Goal: Task Accomplishment & Management: Use online tool/utility

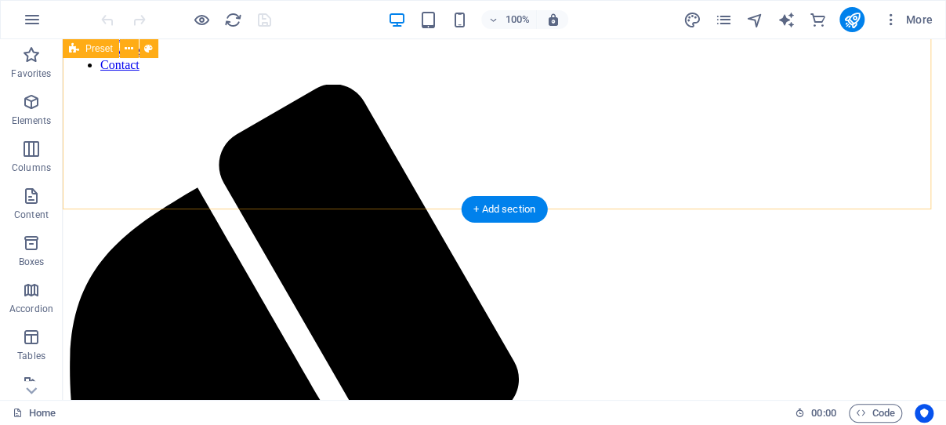
scroll to position [748, 0]
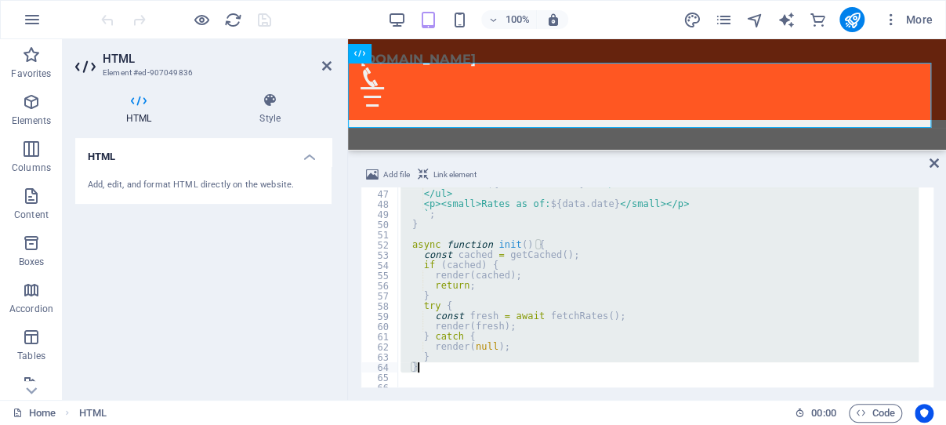
scroll to position [508, 0]
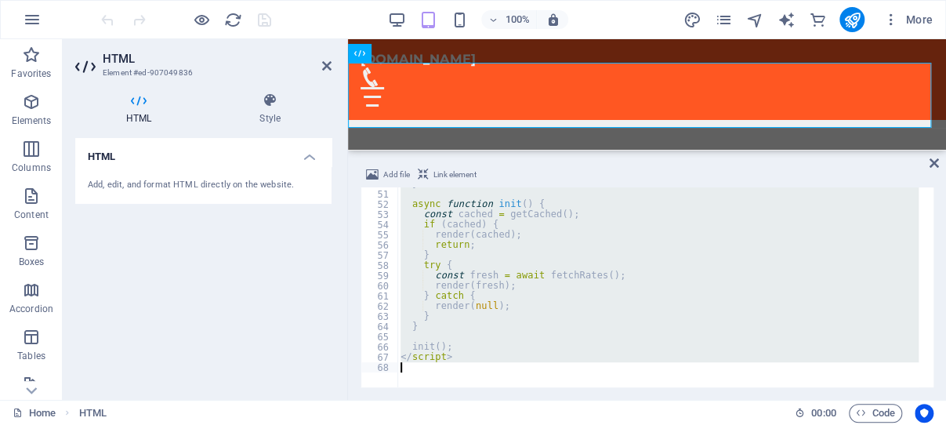
drag, startPoint x: 403, startPoint y: 193, endPoint x: 691, endPoint y: 409, distance: 360.6
click at [691, 387] on div "} async function init ( ) { const cached = getCached ( ) ; if ( cached ) { rend…" at bounding box center [657, 287] width 521 height 200
type textarea "</script>"
paste textarea
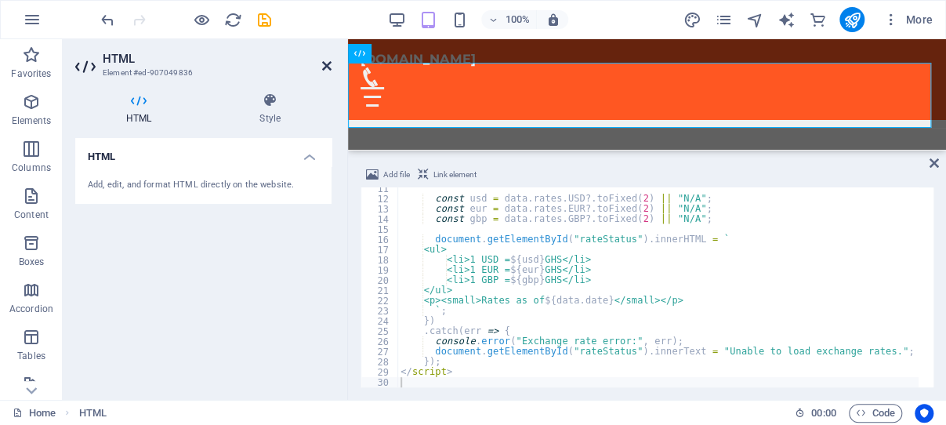
click at [328, 64] on icon at bounding box center [326, 66] width 9 height 13
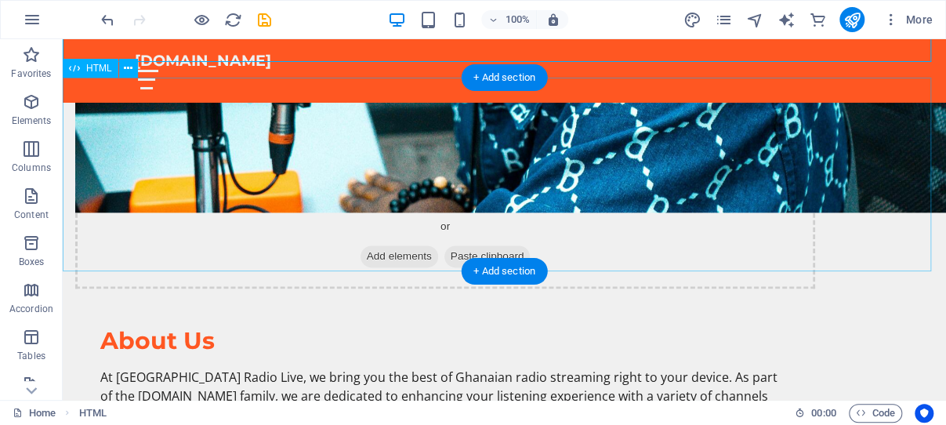
scroll to position [712, 0]
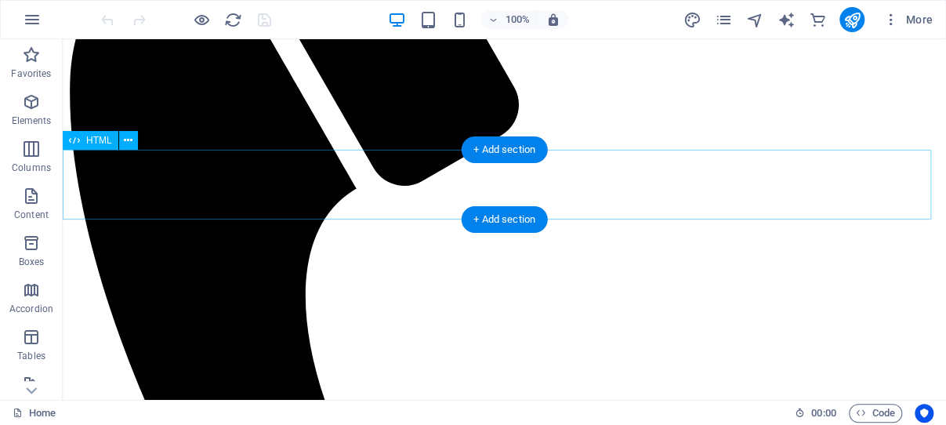
scroll to position [748, 0]
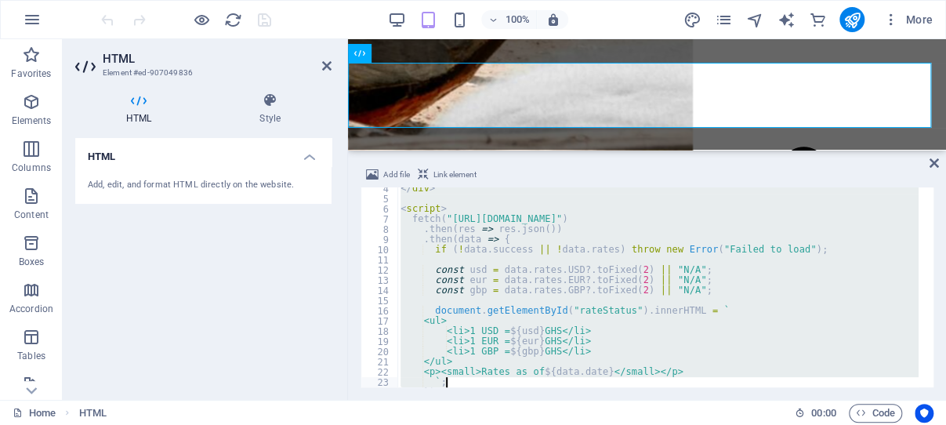
scroll to position [105, 0]
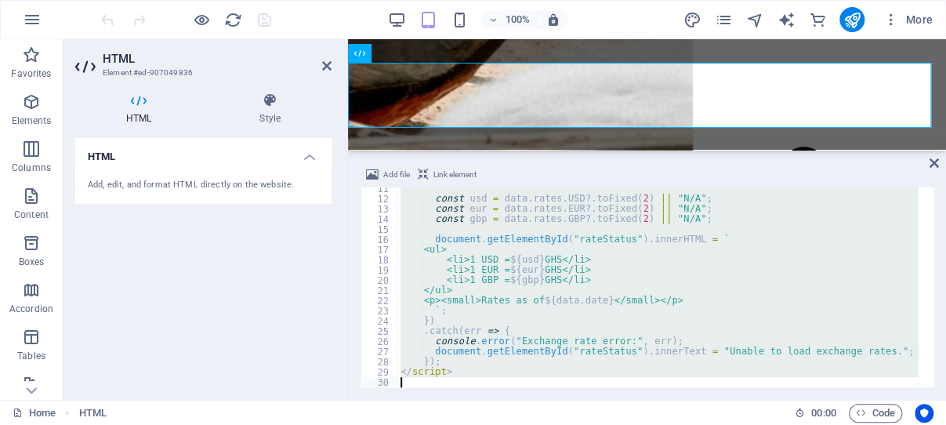
drag, startPoint x: 402, startPoint y: 192, endPoint x: 586, endPoint y: 420, distance: 292.7
click at [586, 387] on div "const usd = data . rates . USD ?. toFixed ( 2 ) || "N/A" ; const eur = data . r…" at bounding box center [657, 287] width 521 height 200
type textarea "</script>"
paste textarea
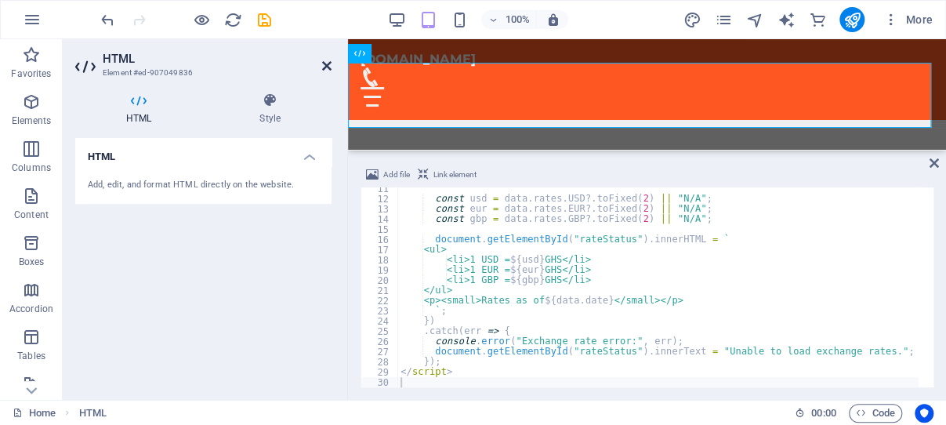
click at [326, 63] on icon at bounding box center [326, 66] width 9 height 13
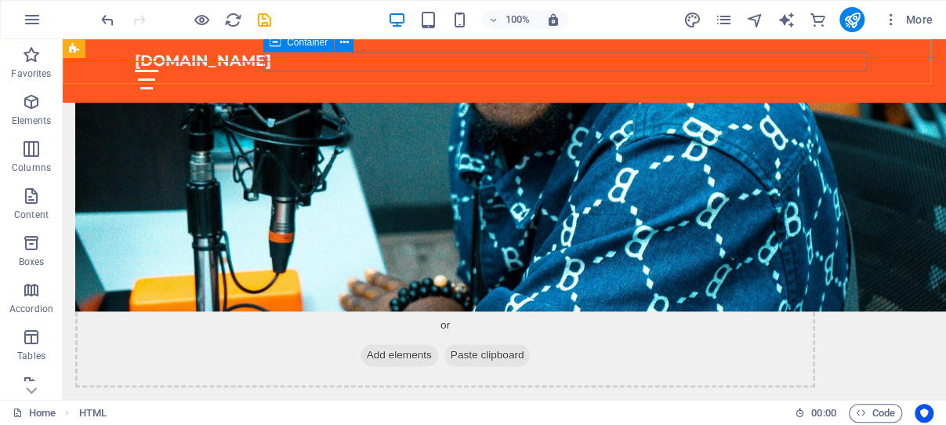
scroll to position [878, 0]
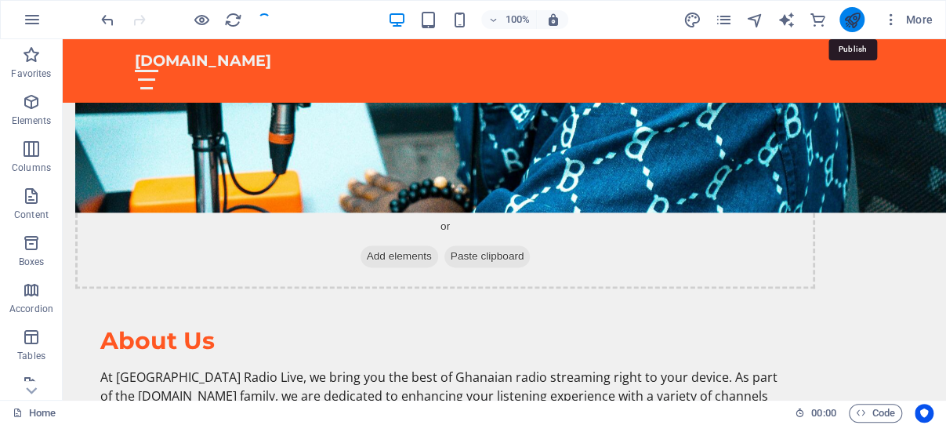
click at [851, 16] on icon "publish" at bounding box center [852, 20] width 18 height 18
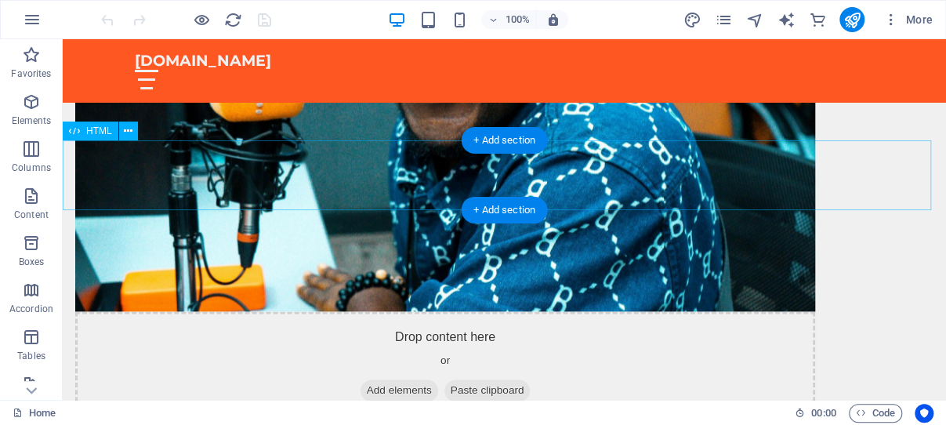
scroll to position [665, 0]
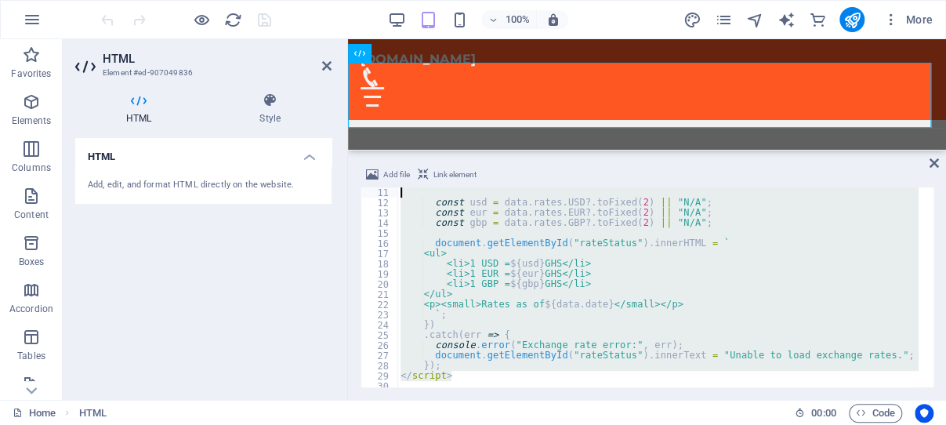
scroll to position [0, 0]
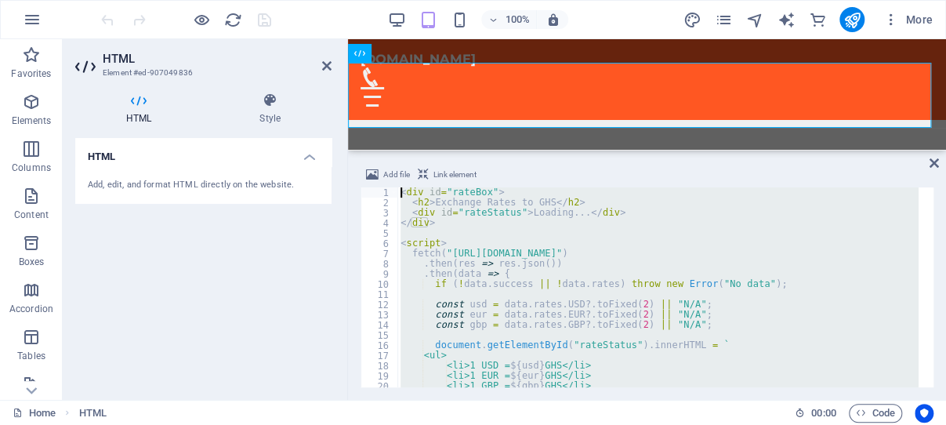
drag, startPoint x: 502, startPoint y: 373, endPoint x: 71, endPoint y: 93, distance: 514.0
click at [419, 187] on div "< div id = "rateBox" > < h2 > Exchange Rates to GHS </ h2 > < div id = "rateSta…" at bounding box center [657, 287] width 521 height 200
type textarea "<div id="rateBox"> <h2>Exchange Rates to GHS</h2>"
paste textarea
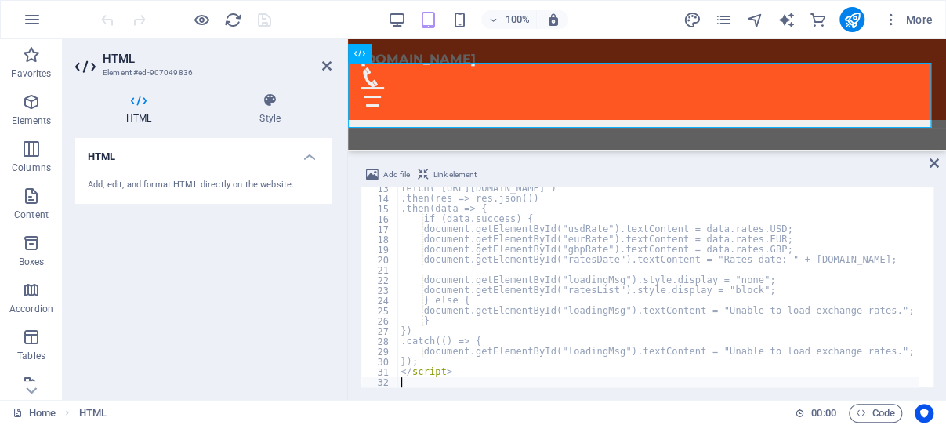
scroll to position [126, 0]
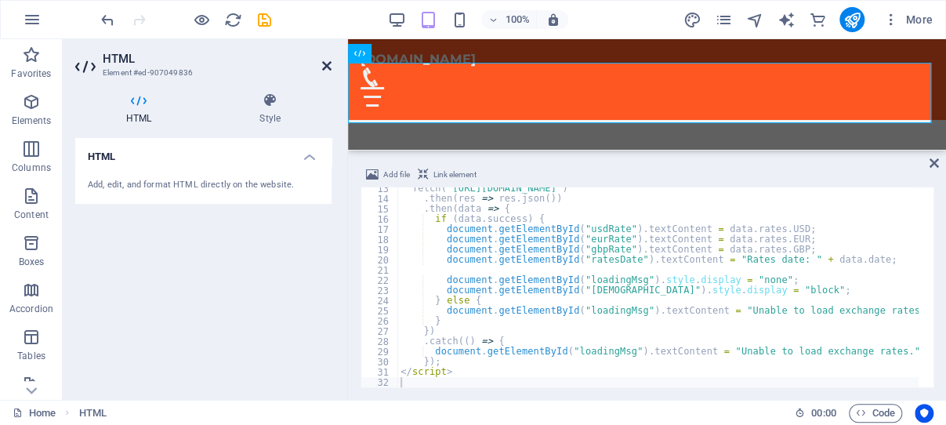
drag, startPoint x: 324, startPoint y: 62, endPoint x: 261, endPoint y: 23, distance: 73.9
click at [324, 62] on icon at bounding box center [326, 66] width 9 height 13
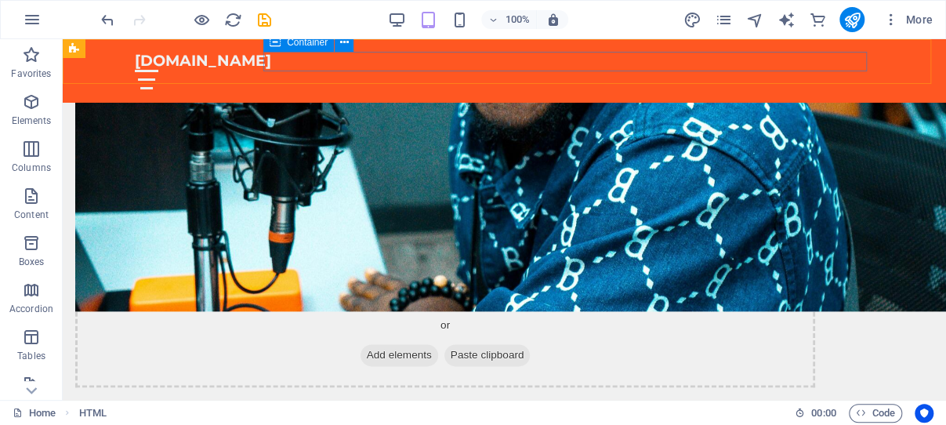
scroll to position [878, 0]
